Goal: Task Accomplishment & Management: Complete application form

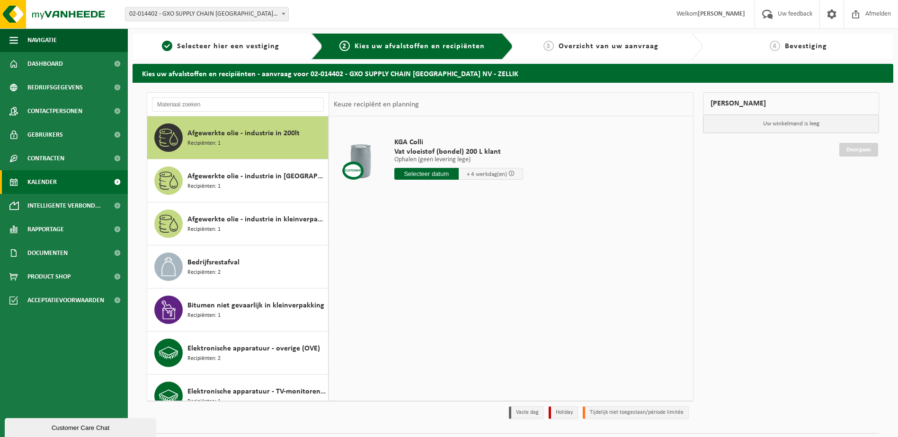
click at [68, 192] on link "Kalender" at bounding box center [64, 182] width 128 height 24
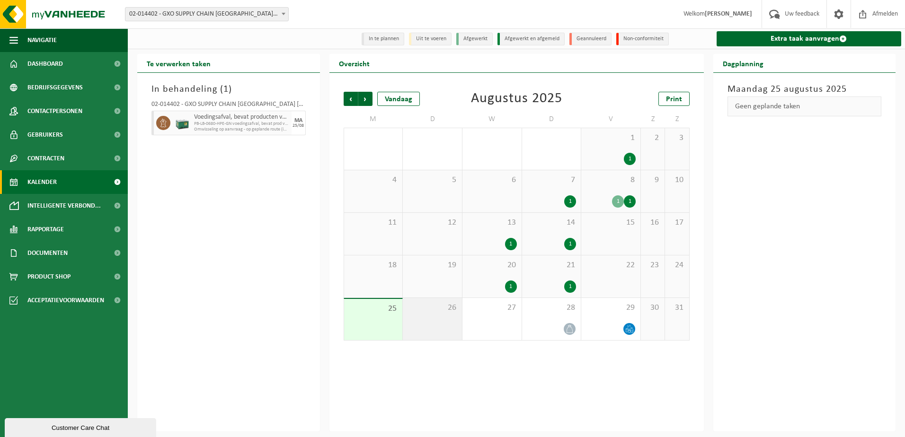
click at [449, 331] on div "26" at bounding box center [432, 319] width 59 height 42
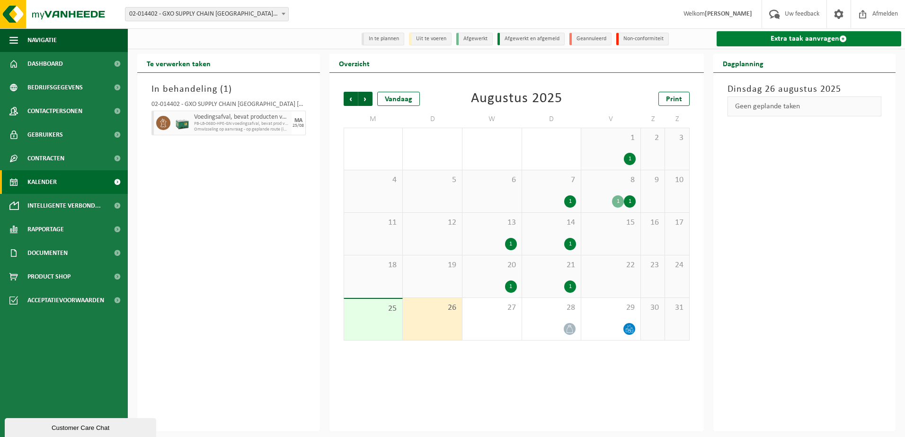
click at [788, 35] on link "Extra taak aanvragen" at bounding box center [809, 38] width 185 height 15
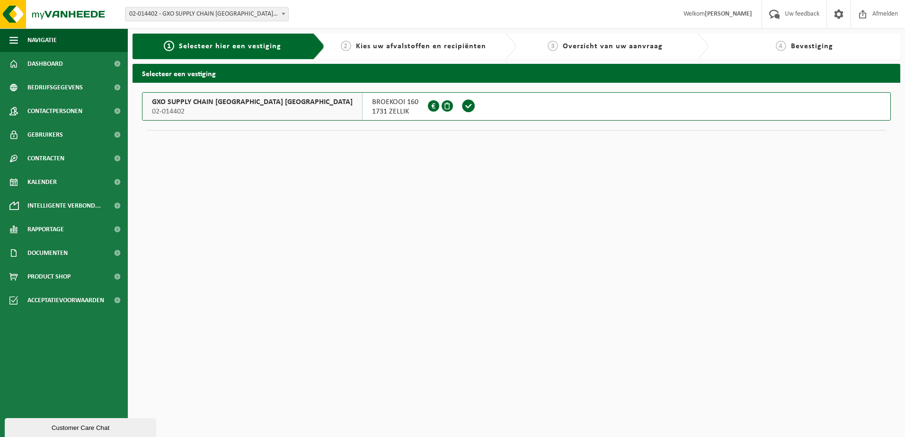
click at [237, 98] on span "GXO SUPPLY CHAIN [GEOGRAPHIC_DATA] [GEOGRAPHIC_DATA]" at bounding box center [252, 102] width 201 height 9
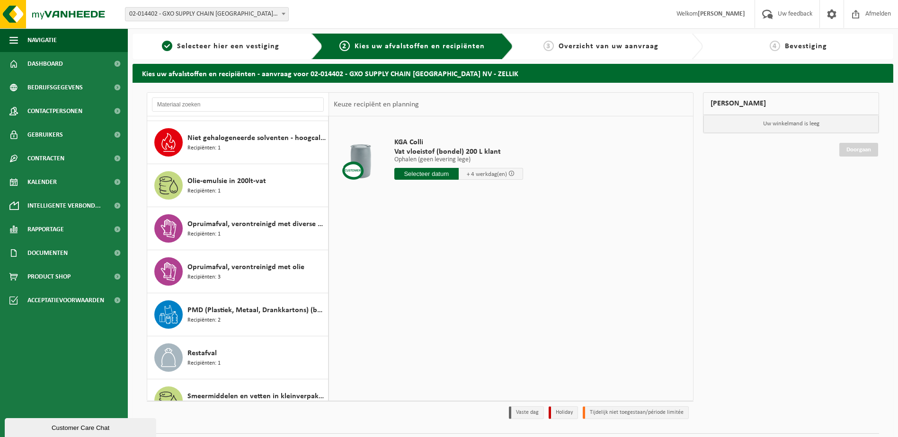
scroll to position [533, 0]
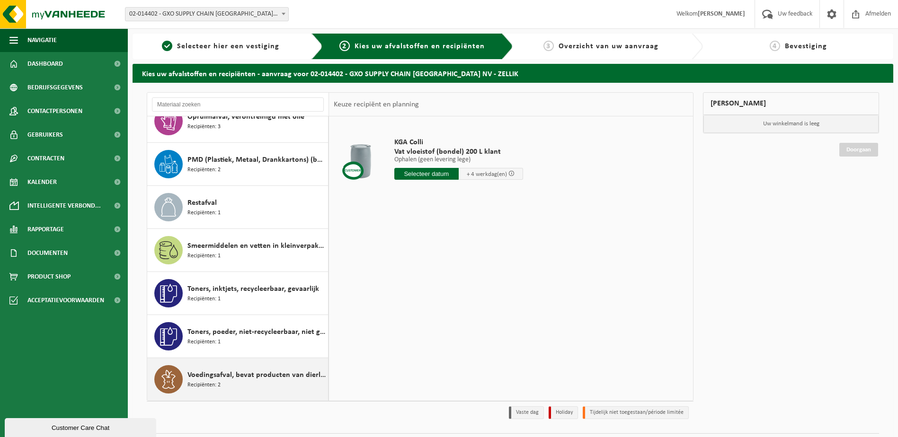
click at [271, 385] on div "Voedingsafval, bevat producten van dierlijke oorsprong, gemengde verpakking (ex…" at bounding box center [256, 379] width 138 height 28
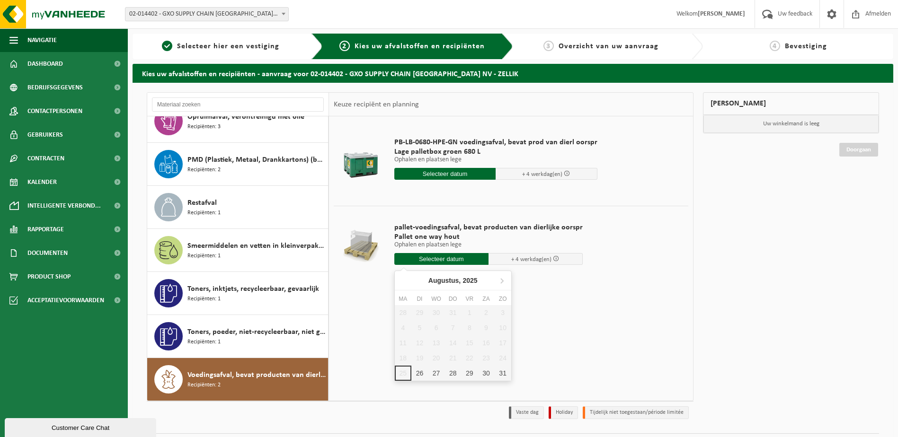
click at [471, 263] on input "text" at bounding box center [441, 259] width 94 height 12
click at [422, 373] on div "26" at bounding box center [419, 373] width 17 height 15
type input "Van 2025-08-26"
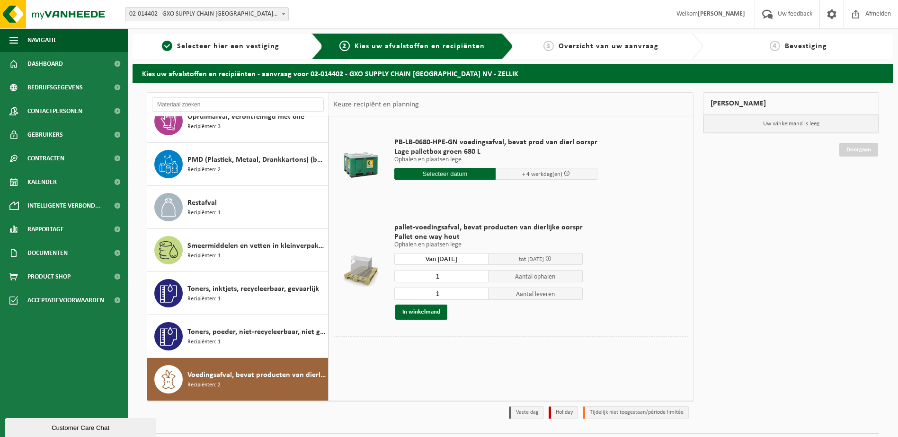
click at [451, 276] on input "1" at bounding box center [441, 276] width 94 height 12
type input "33"
click at [455, 293] on input "1" at bounding box center [441, 294] width 94 height 12
type input "0"
click at [426, 310] on button "In winkelmand" at bounding box center [421, 312] width 52 height 15
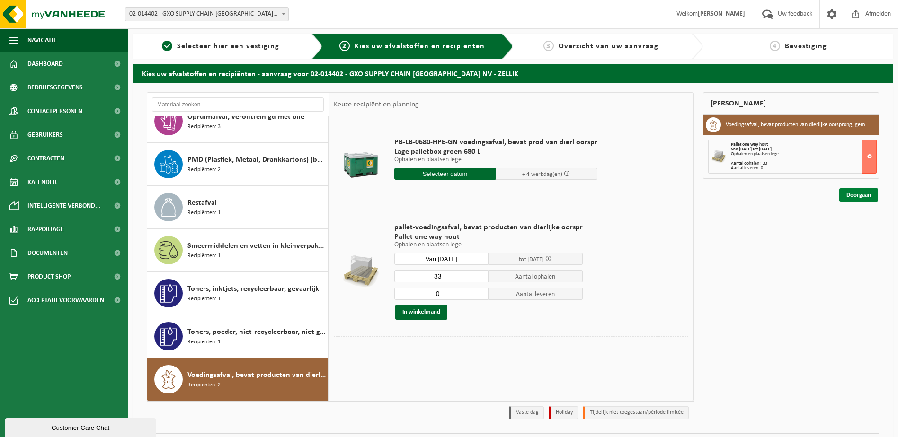
click at [854, 189] on link "Doorgaan" at bounding box center [858, 195] width 39 height 14
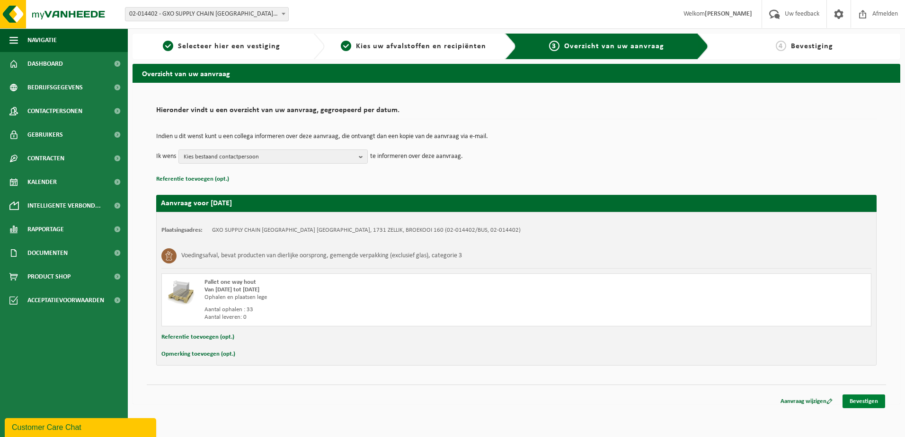
click at [873, 401] on link "Bevestigen" at bounding box center [863, 402] width 43 height 14
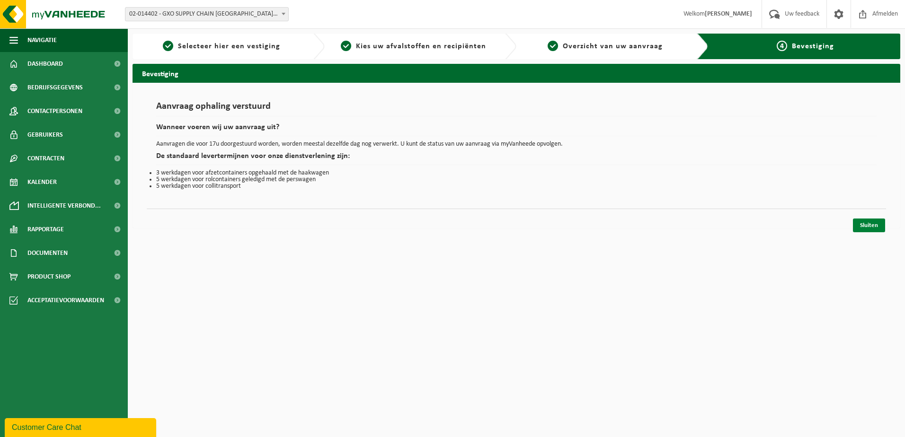
click at [866, 226] on link "Sluiten" at bounding box center [869, 226] width 32 height 14
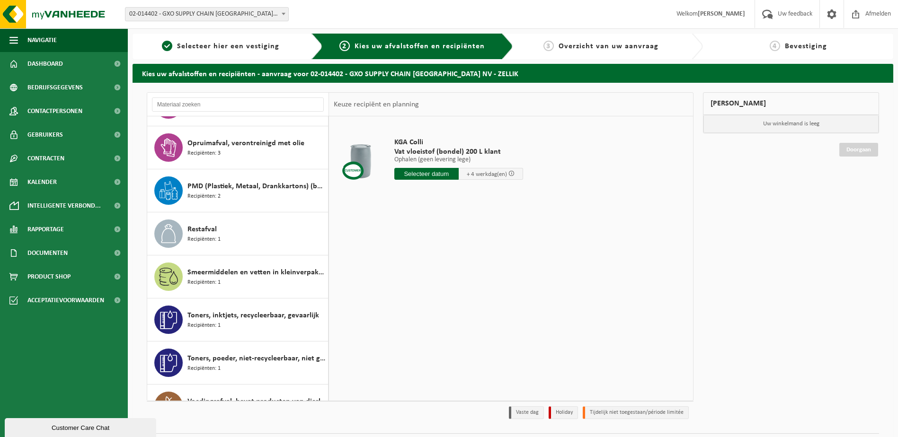
scroll to position [533, 0]
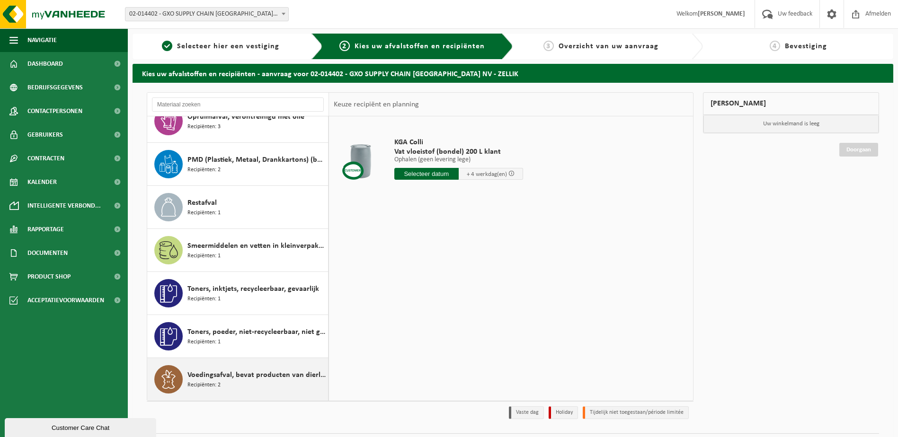
click at [274, 377] on span "Voedingsafval, bevat producten van dierlijke oorsprong, gemengde verpakking (ex…" at bounding box center [256, 375] width 138 height 11
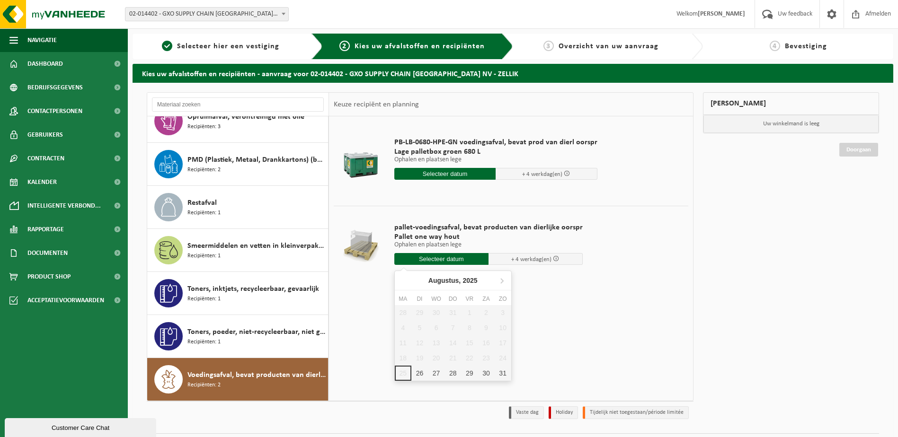
click at [445, 261] on input "text" at bounding box center [441, 259] width 94 height 12
click at [424, 375] on div "26" at bounding box center [419, 373] width 17 height 15
type input "Van 2025-08-26"
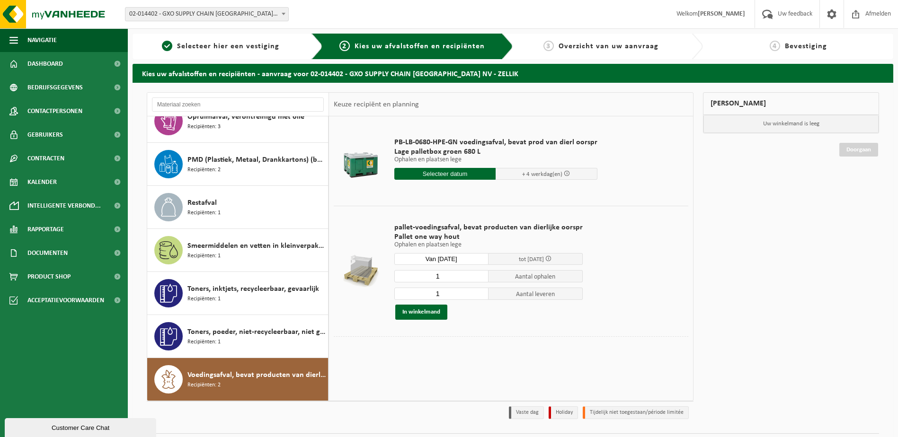
click at [448, 273] on input "1" at bounding box center [441, 276] width 94 height 12
type input "33"
click at [440, 296] on input "1" at bounding box center [441, 294] width 94 height 12
type input "0"
click at [419, 314] on button "In winkelmand" at bounding box center [421, 312] width 52 height 15
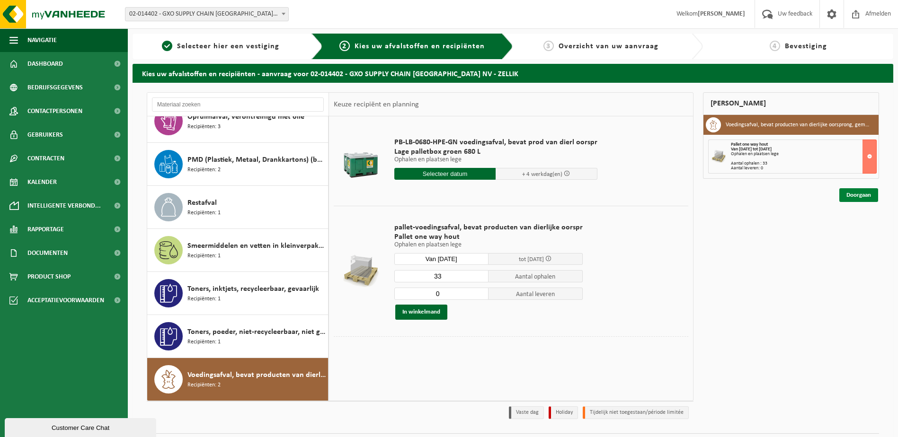
click at [850, 199] on link "Doorgaan" at bounding box center [858, 195] width 39 height 14
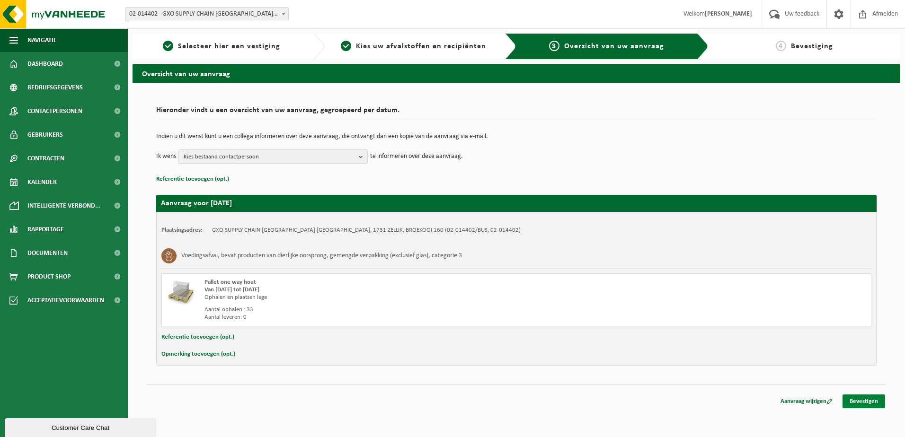
click at [870, 402] on link "Bevestigen" at bounding box center [863, 402] width 43 height 14
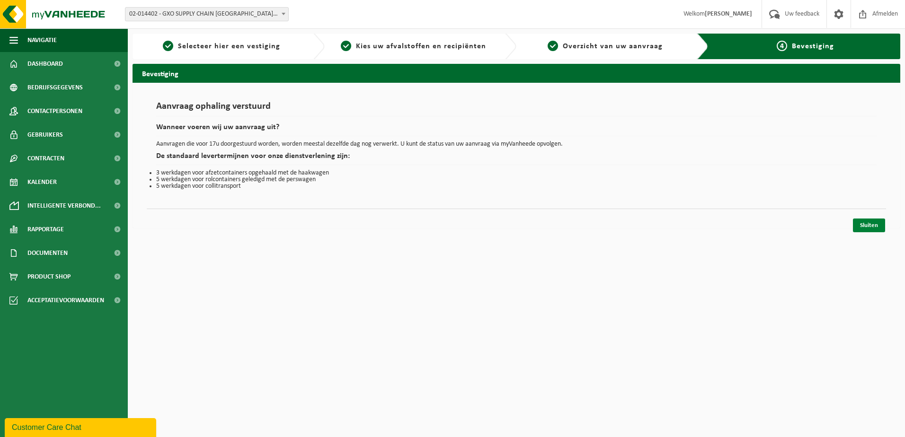
click at [870, 225] on link "Sluiten" at bounding box center [869, 226] width 32 height 14
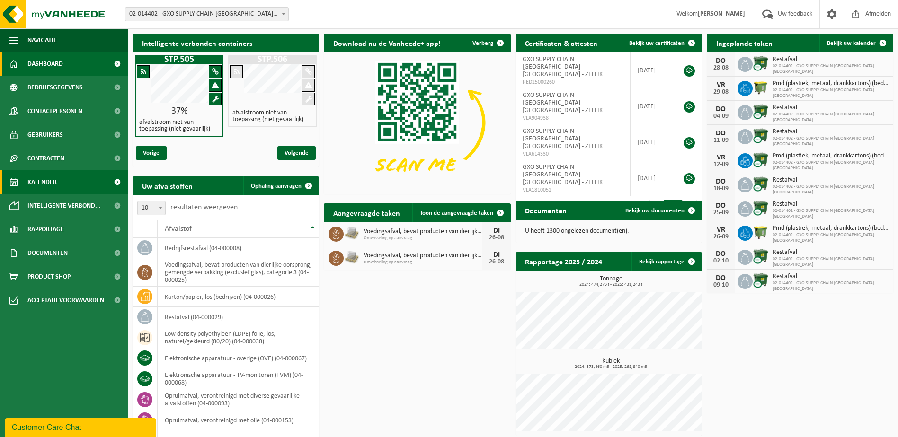
click at [48, 180] on span "Kalender" at bounding box center [41, 182] width 29 height 24
click at [40, 180] on span "Kalender" at bounding box center [41, 182] width 29 height 24
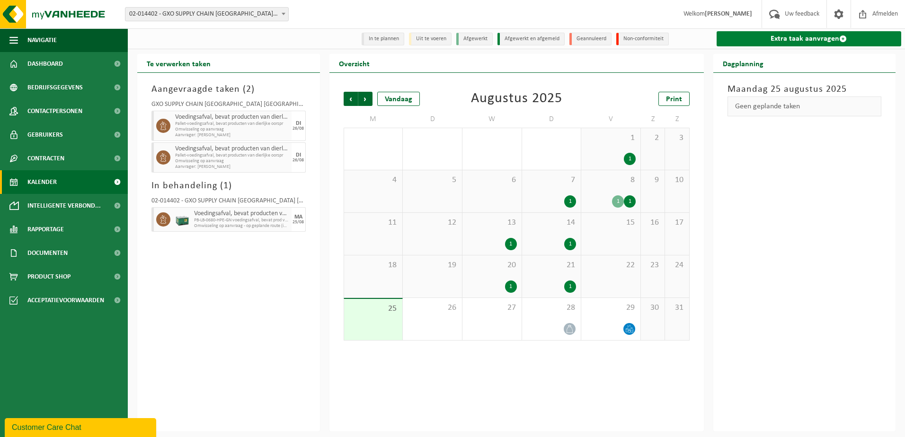
click at [771, 34] on link "Extra taak aanvragen" at bounding box center [809, 38] width 185 height 15
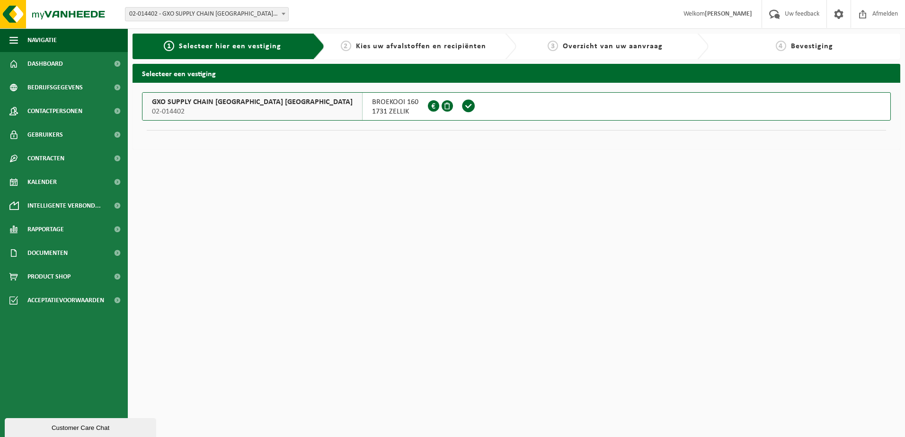
click at [178, 102] on span "GXO SUPPLY CHAIN [GEOGRAPHIC_DATA] [GEOGRAPHIC_DATA]" at bounding box center [252, 102] width 201 height 9
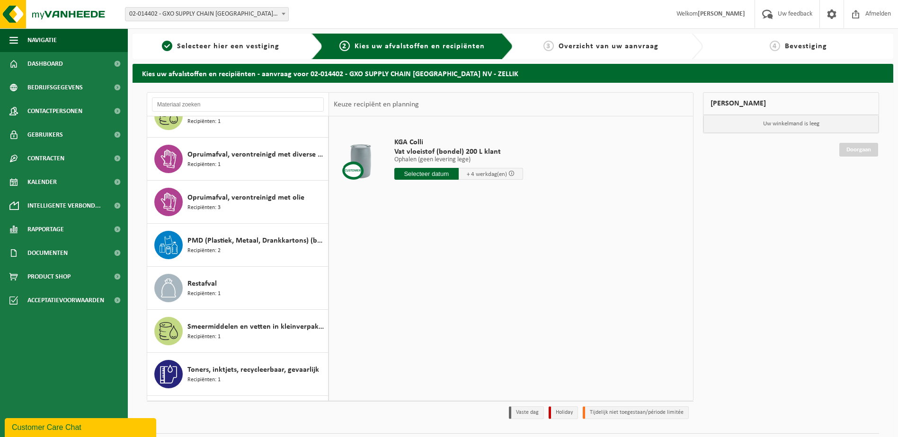
scroll to position [533, 0]
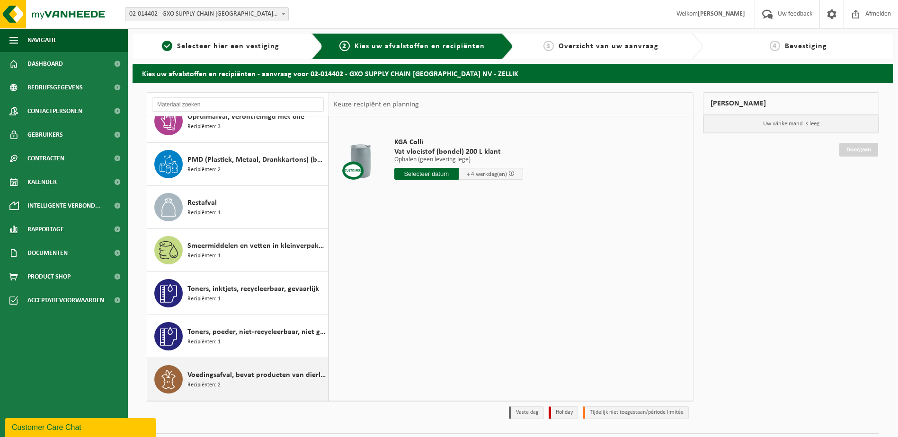
click at [258, 373] on span "Voedingsafval, bevat producten van dierlijke oorsprong, gemengde verpakking (ex…" at bounding box center [256, 375] width 138 height 11
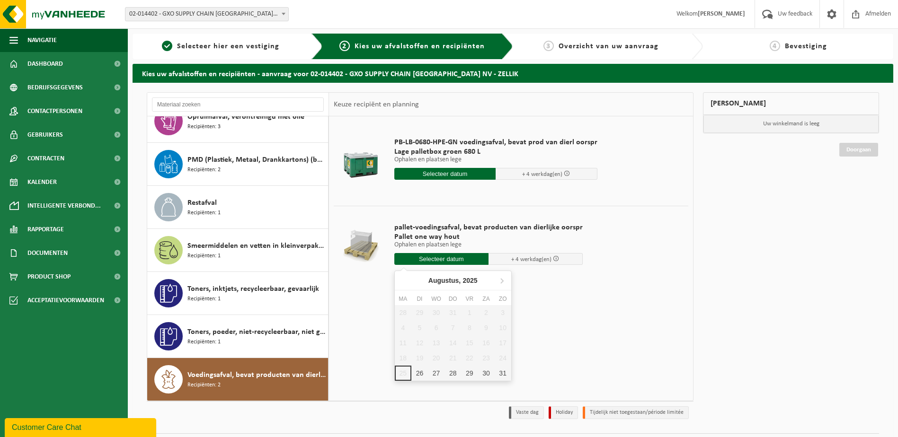
click at [451, 258] on input "text" at bounding box center [441, 259] width 94 height 12
click at [417, 372] on div "26" at bounding box center [419, 373] width 17 height 15
type input "Van 2025-08-26"
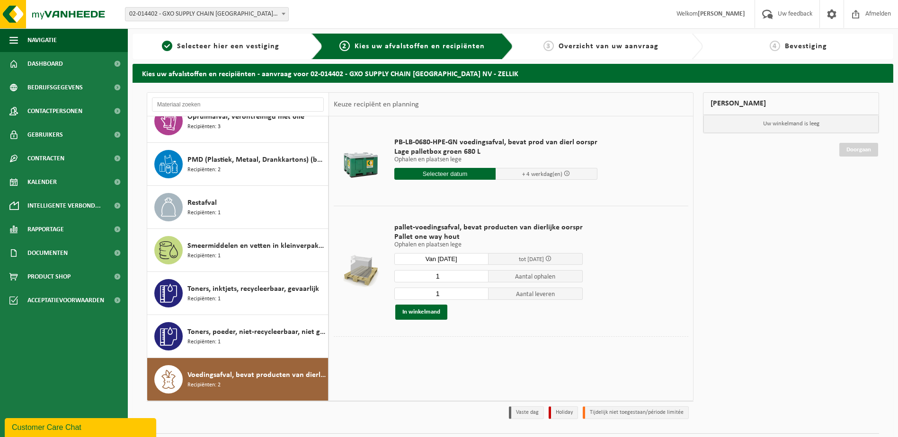
click at [464, 281] on input "1" at bounding box center [441, 276] width 94 height 12
type input "33"
click at [456, 296] on input "1" at bounding box center [441, 294] width 94 height 12
type input "0"
click at [420, 317] on button "In winkelmand" at bounding box center [421, 312] width 52 height 15
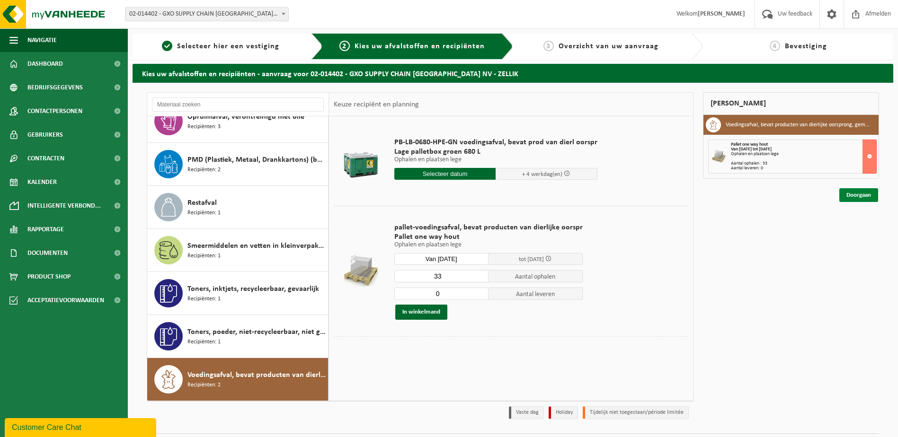
click at [861, 198] on link "Doorgaan" at bounding box center [858, 195] width 39 height 14
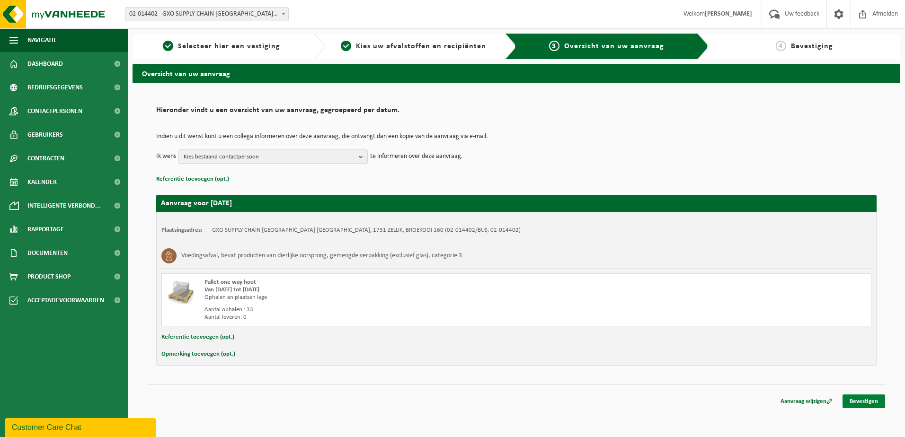
click at [864, 406] on link "Bevestigen" at bounding box center [863, 402] width 43 height 14
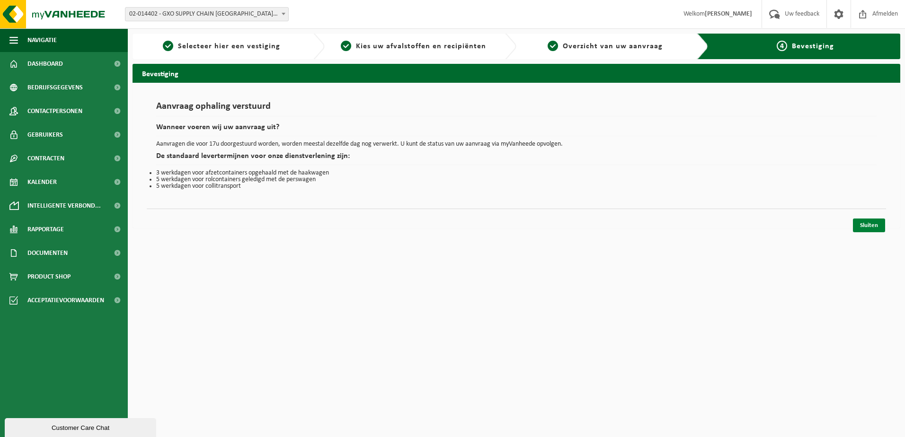
click at [870, 227] on link "Sluiten" at bounding box center [869, 226] width 32 height 14
